Goal: Transaction & Acquisition: Purchase product/service

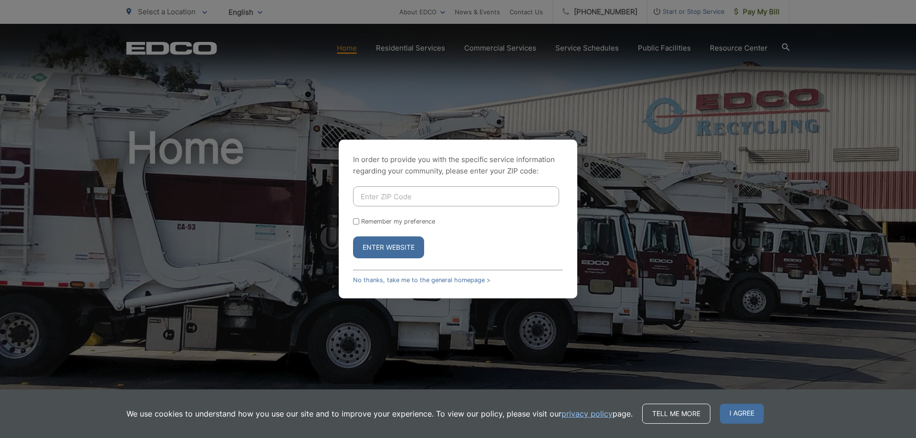
click at [445, 202] on input "Enter ZIP Code" at bounding box center [456, 197] width 206 height 20
type input "90712"
click at [386, 247] on button "Enter Website" at bounding box center [388, 248] width 71 height 22
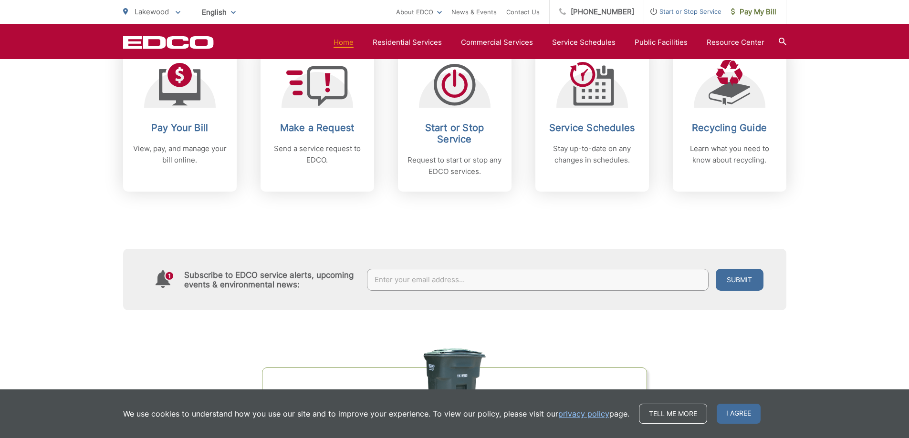
scroll to position [429, 0]
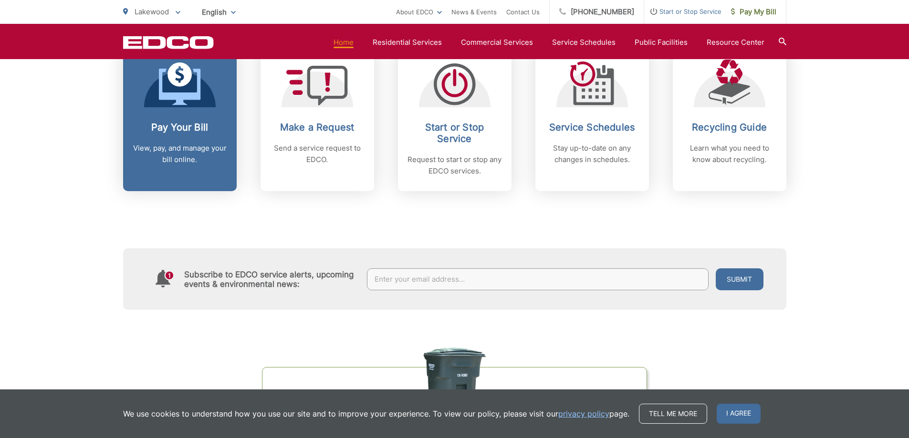
click at [190, 136] on div "Pay Your Bill View, pay, and manage your bill online." at bounding box center [180, 144] width 94 height 44
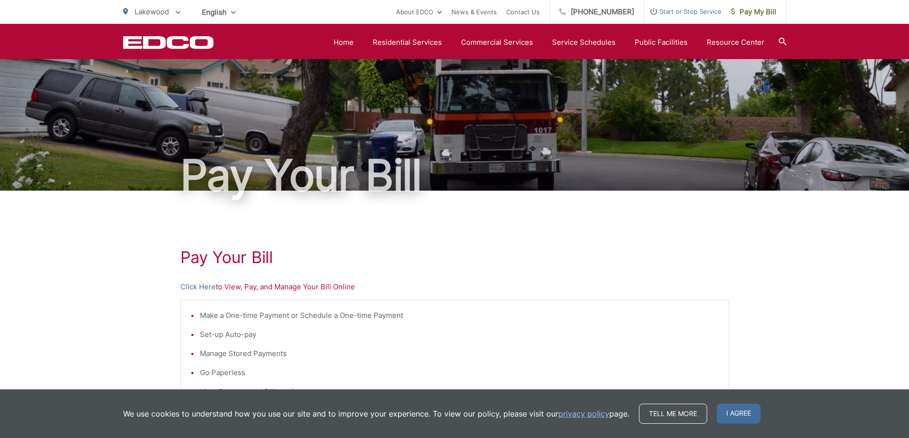
scroll to position [191, 0]
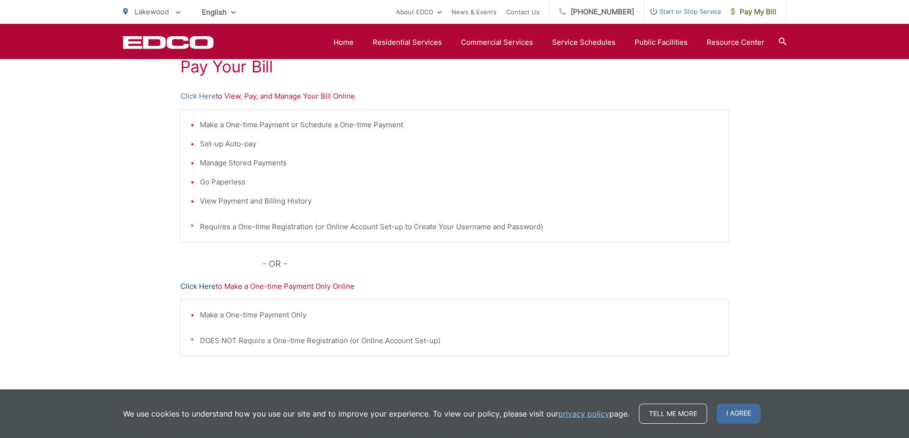
click at [206, 285] on link "Click Here" at bounding box center [197, 286] width 35 height 11
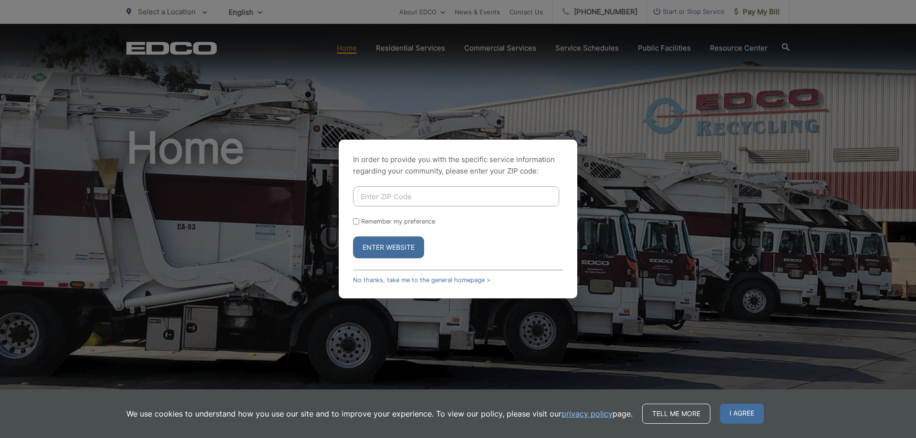
click at [424, 193] on input "Enter ZIP Code" at bounding box center [456, 197] width 206 height 20
type input "90712"
click at [393, 249] on button "Enter Website" at bounding box center [388, 248] width 71 height 22
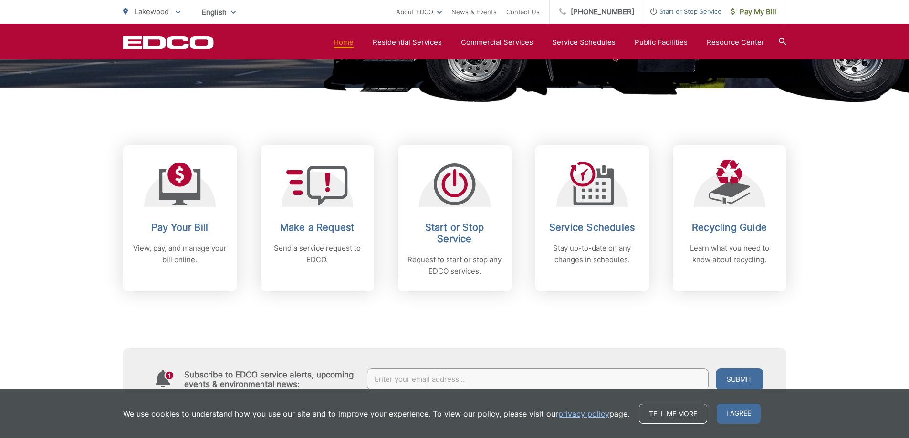
scroll to position [334, 0]
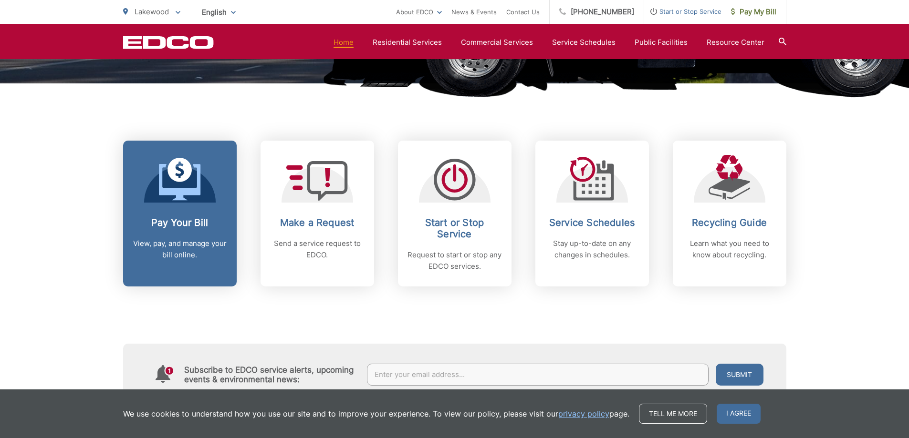
click at [189, 214] on link "Pay Your Bill View, pay, and manage your bill online." at bounding box center [180, 214] width 114 height 146
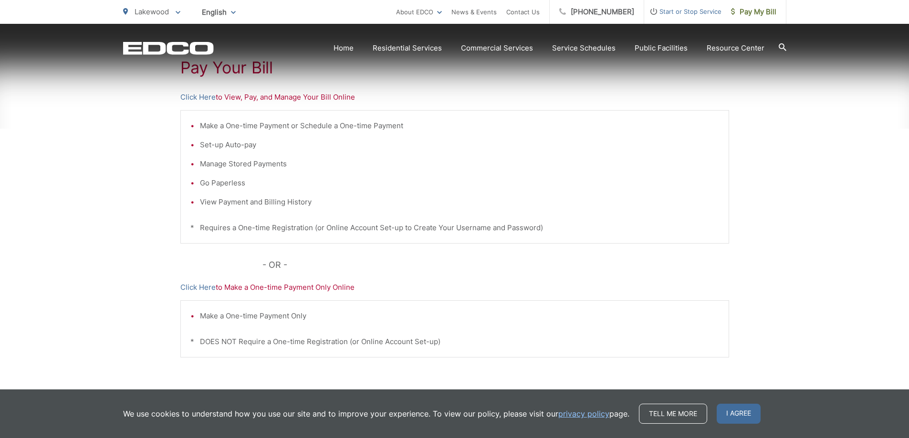
scroll to position [191, 0]
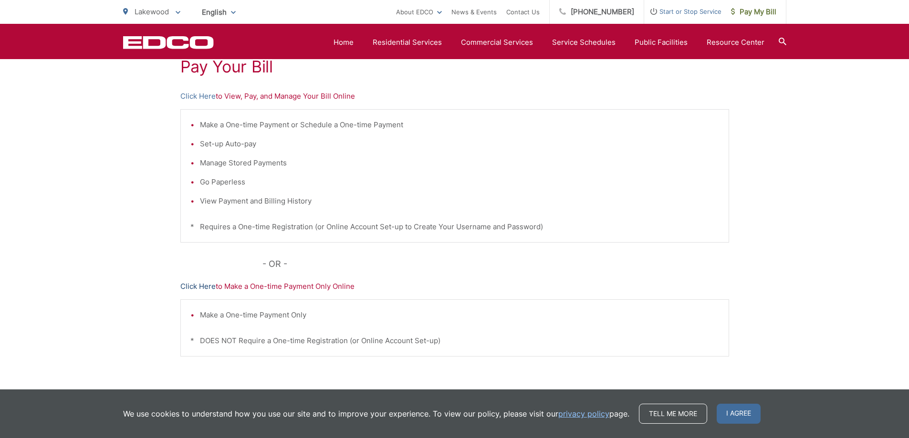
click at [195, 283] on link "Click Here" at bounding box center [197, 286] width 35 height 11
